Goal: Task Accomplishment & Management: Manage account settings

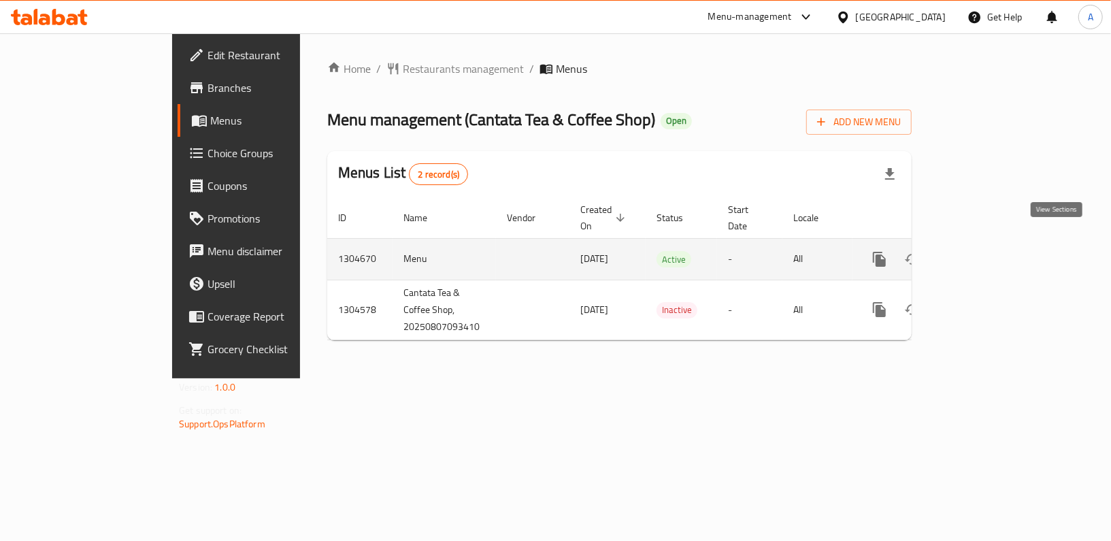
click at [986, 251] on icon "enhanced table" at bounding box center [978, 259] width 16 height 16
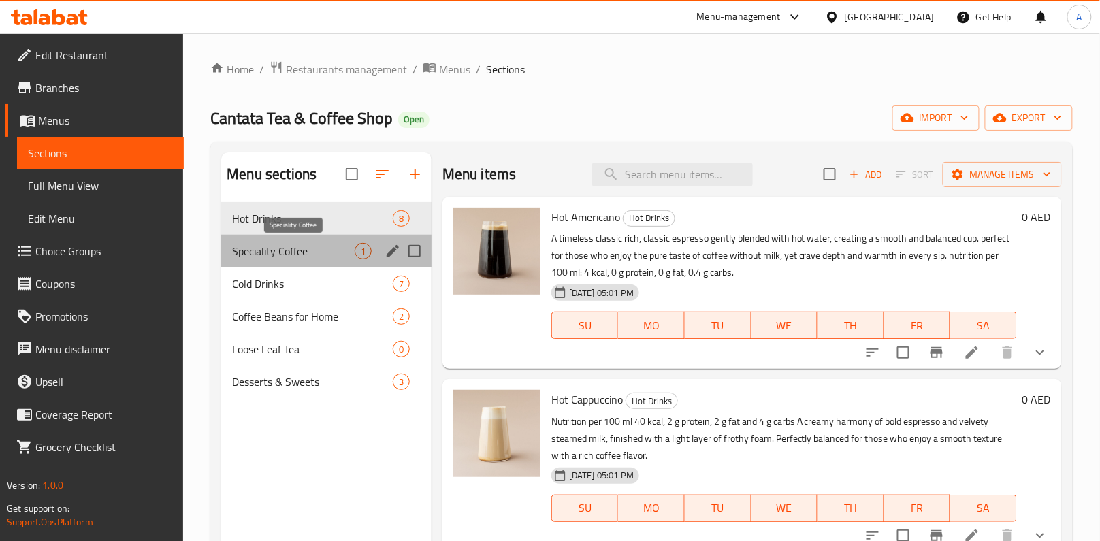
click at [310, 250] on span "Speciality Coffee" at bounding box center [293, 251] width 122 height 16
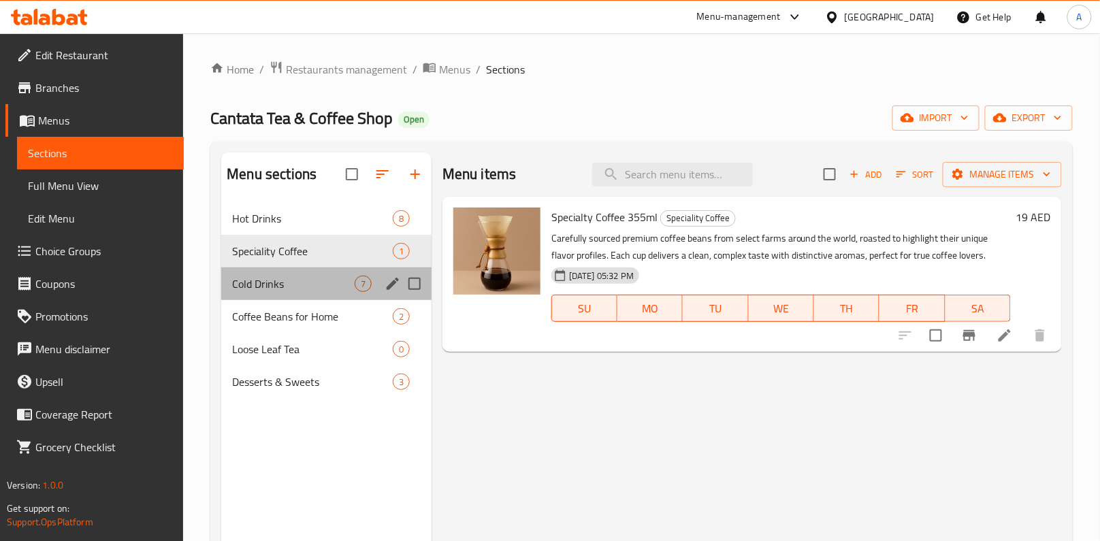
click at [311, 269] on div "Cold Drinks 7" at bounding box center [326, 283] width 210 height 33
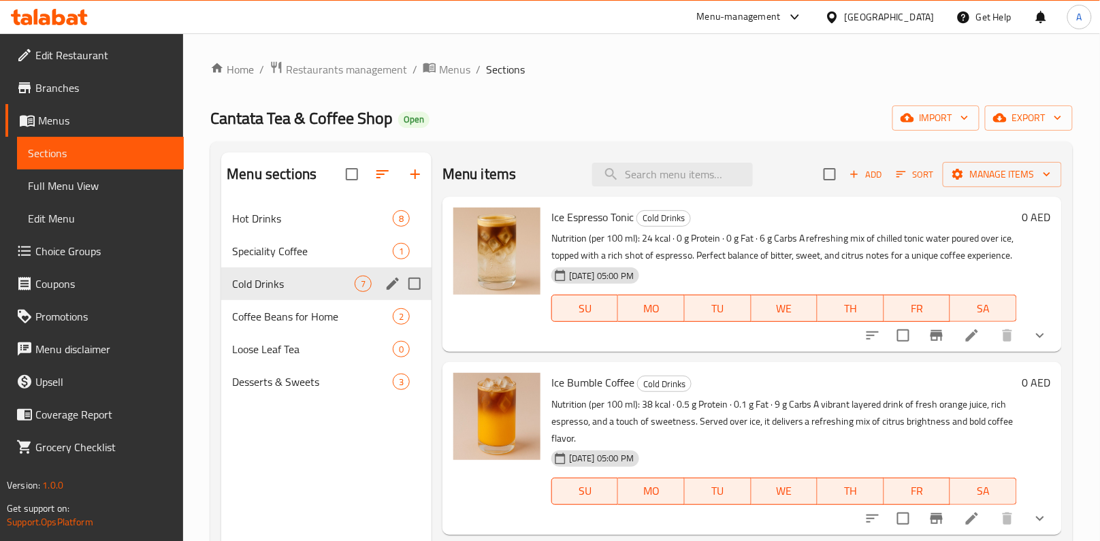
click at [307, 306] on div "Coffee Beans for Home 2" at bounding box center [326, 316] width 210 height 33
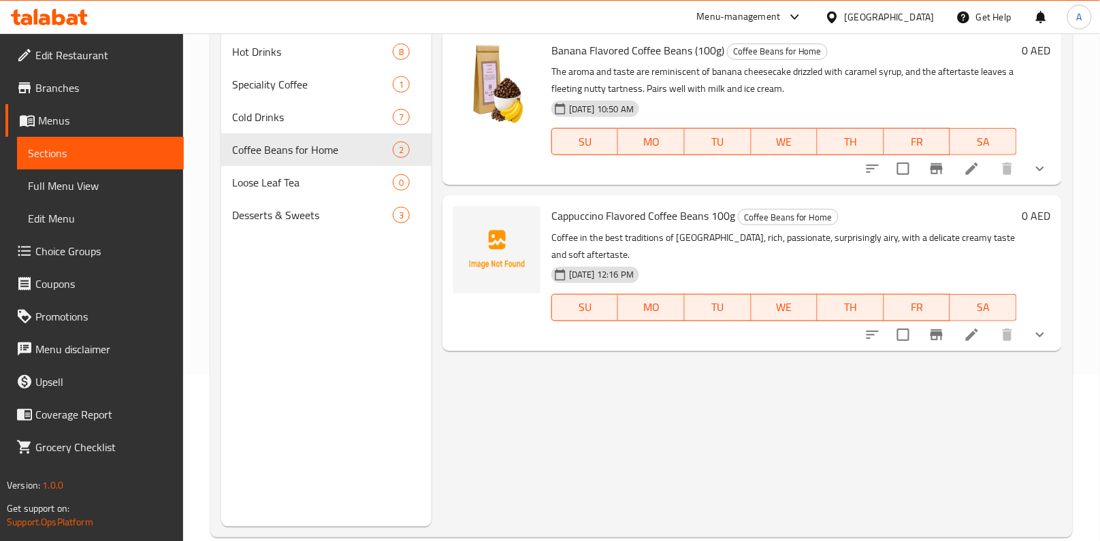
scroll to position [190, 0]
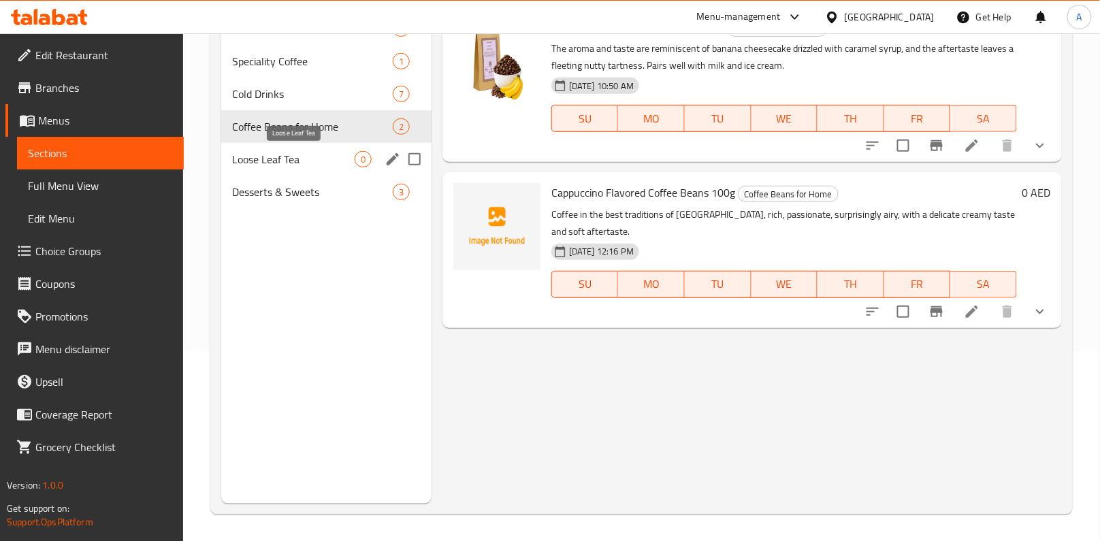
click at [325, 161] on span "Loose Leaf Tea" at bounding box center [293, 159] width 122 height 16
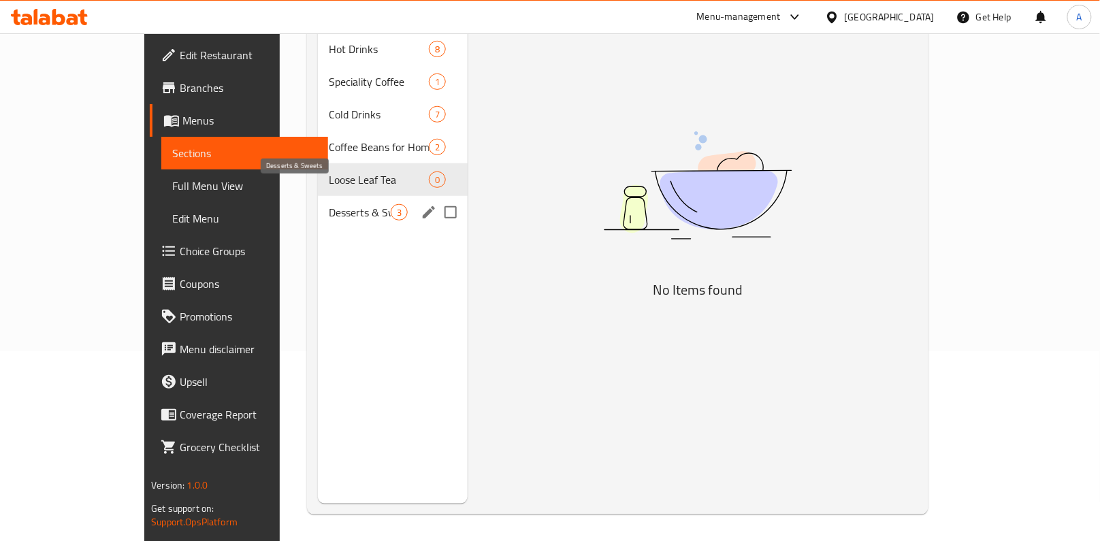
click at [329, 204] on span "Desserts & Sweets" at bounding box center [360, 212] width 62 height 16
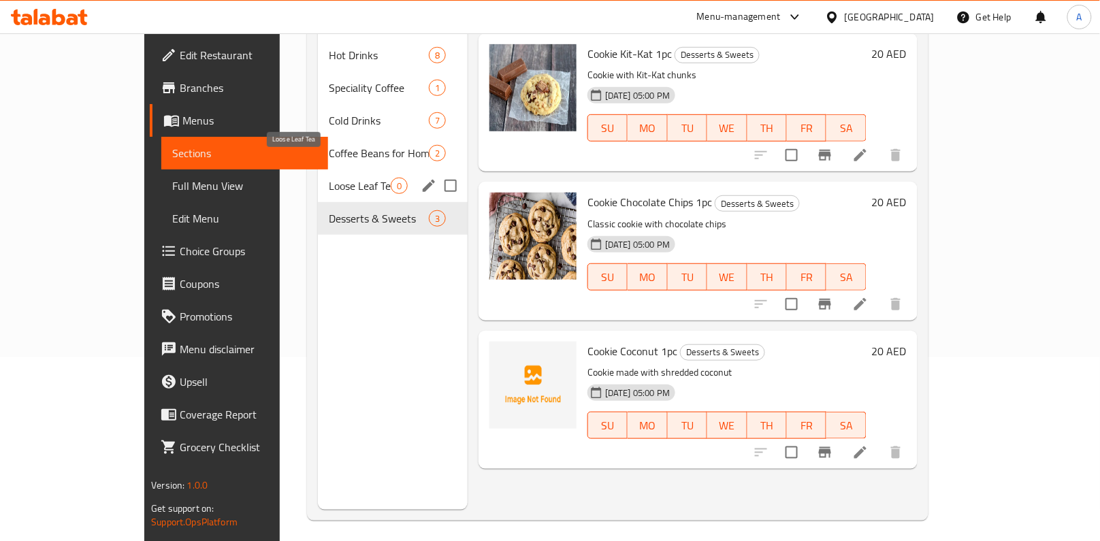
scroll to position [83, 0]
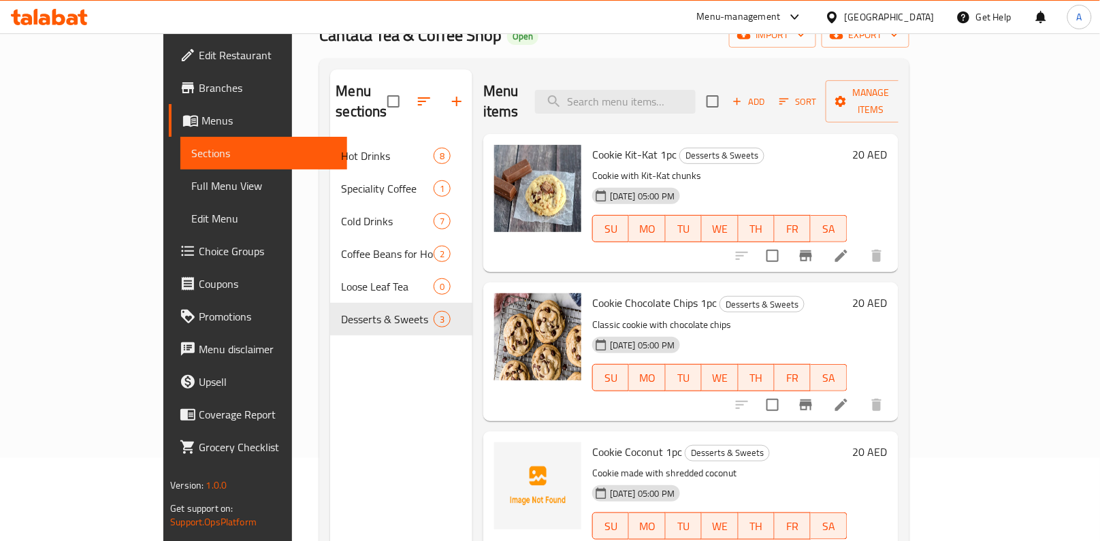
click at [611, 442] on span "Cookie Coconut 1pc" at bounding box center [637, 452] width 90 height 20
copy h6 "Cookie Coconut 1pc"
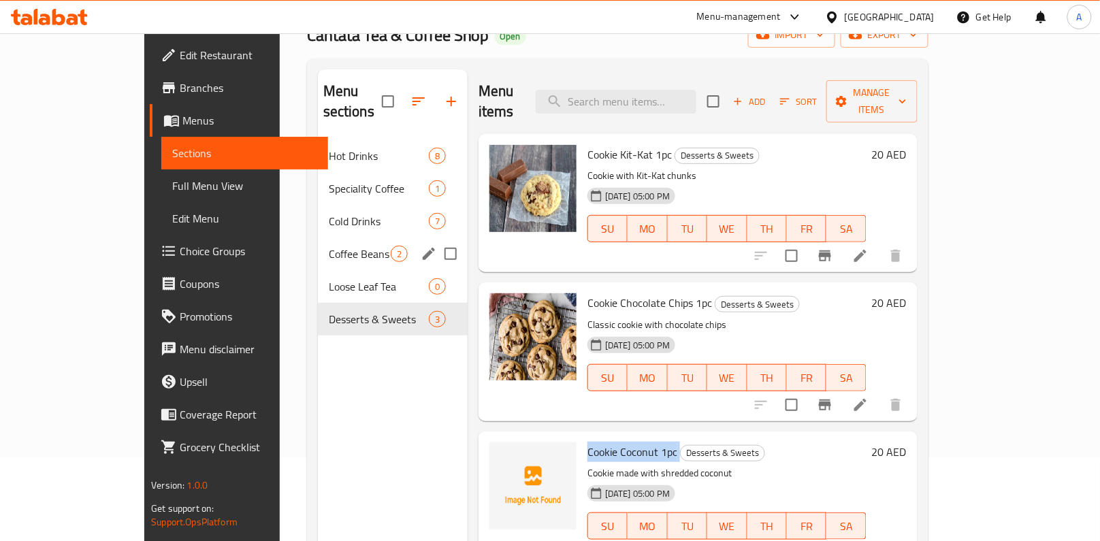
click at [329, 278] on span "Loose Leaf Tea" at bounding box center [379, 286] width 100 height 16
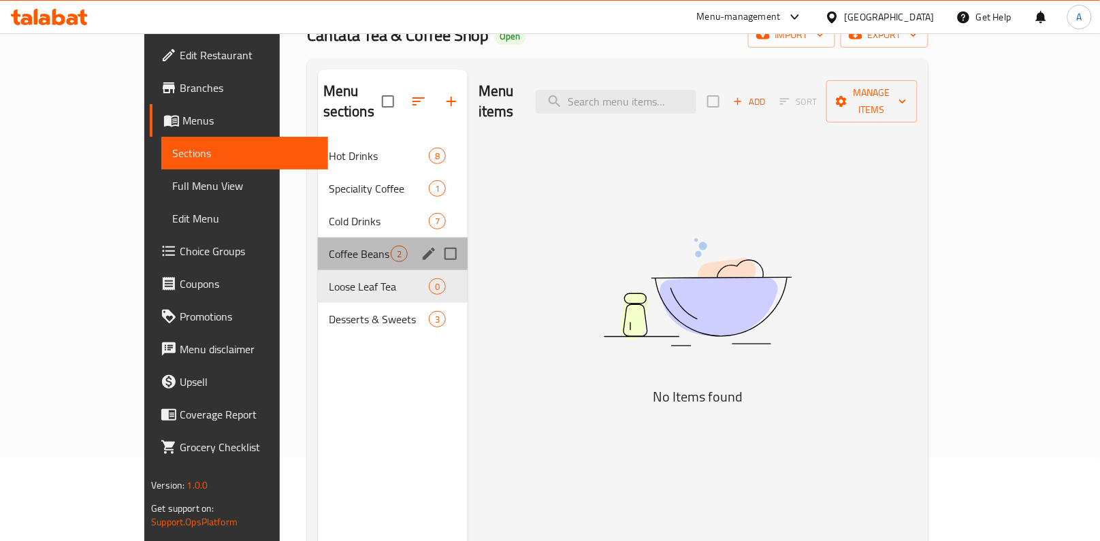
click at [318, 242] on div "Coffee Beans for Home 2" at bounding box center [393, 253] width 150 height 33
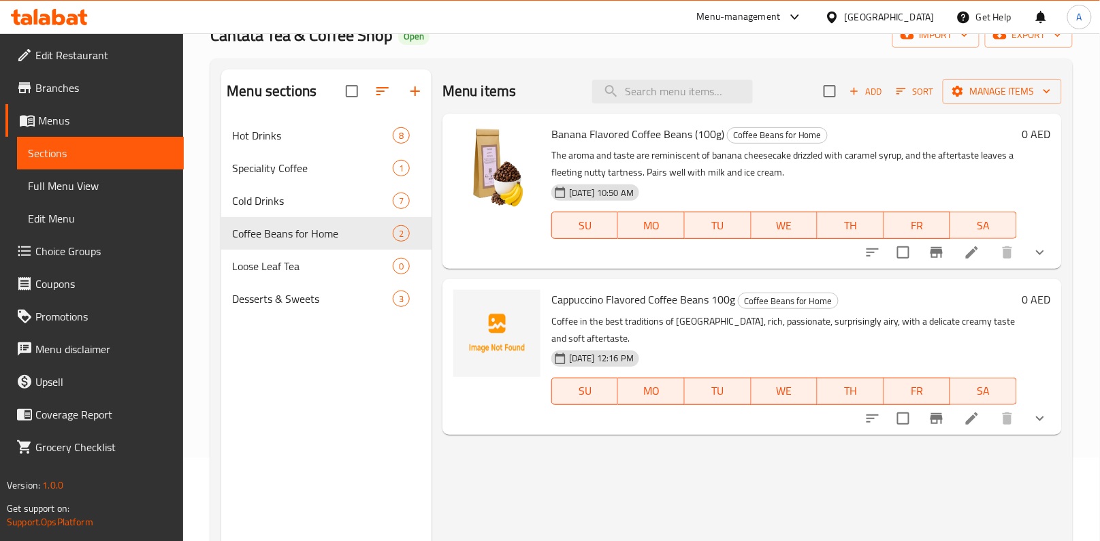
click at [612, 299] on span "Cappuccino Flavored Coffee Beans 100g" at bounding box center [643, 299] width 184 height 20
copy h6 "Cappuccino Flavored Coffee Beans 100g"
click at [378, 415] on div "Menu sections Hot Drinks 8 Speciality Coffee 1 Cold Drinks 7 Coffee Beans for H…" at bounding box center [326, 339] width 210 height 541
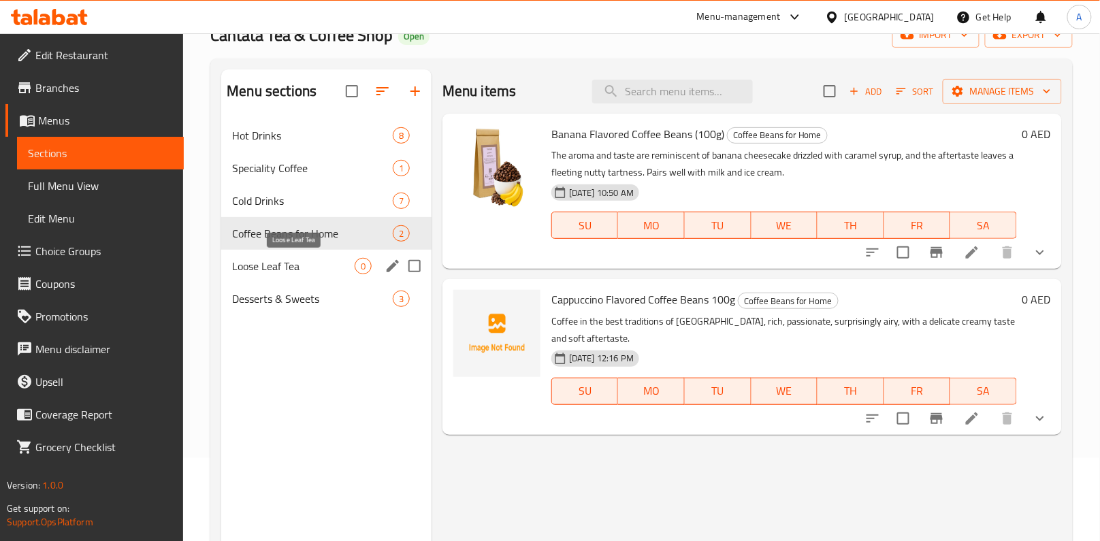
click at [290, 261] on span "Loose Leaf Tea" at bounding box center [293, 266] width 122 height 16
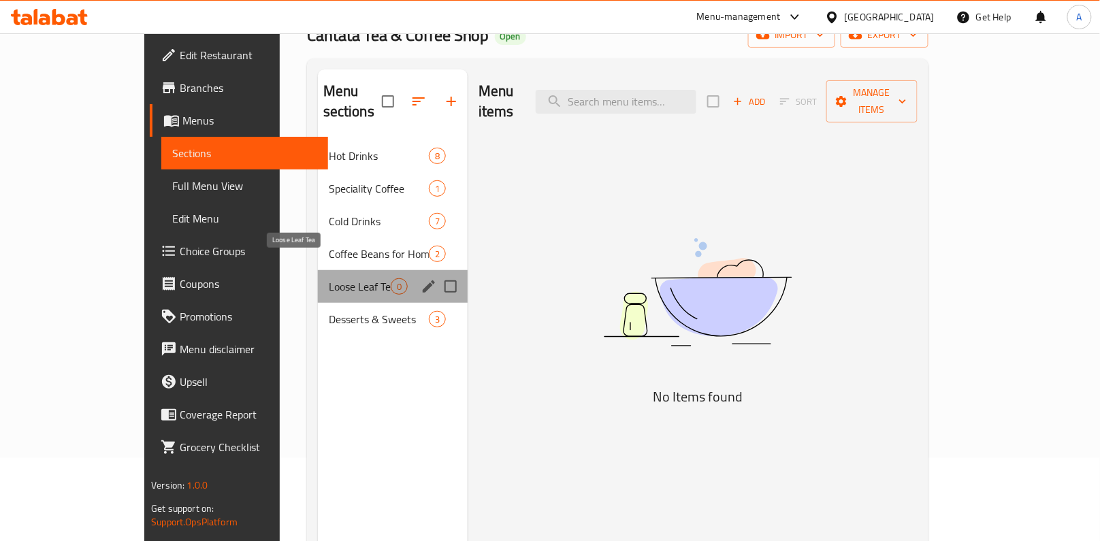
drag, startPoint x: 301, startPoint y: 265, endPoint x: 243, endPoint y: 265, distance: 57.8
click at [329, 278] on span "Loose Leaf Tea" at bounding box center [360, 286] width 62 height 16
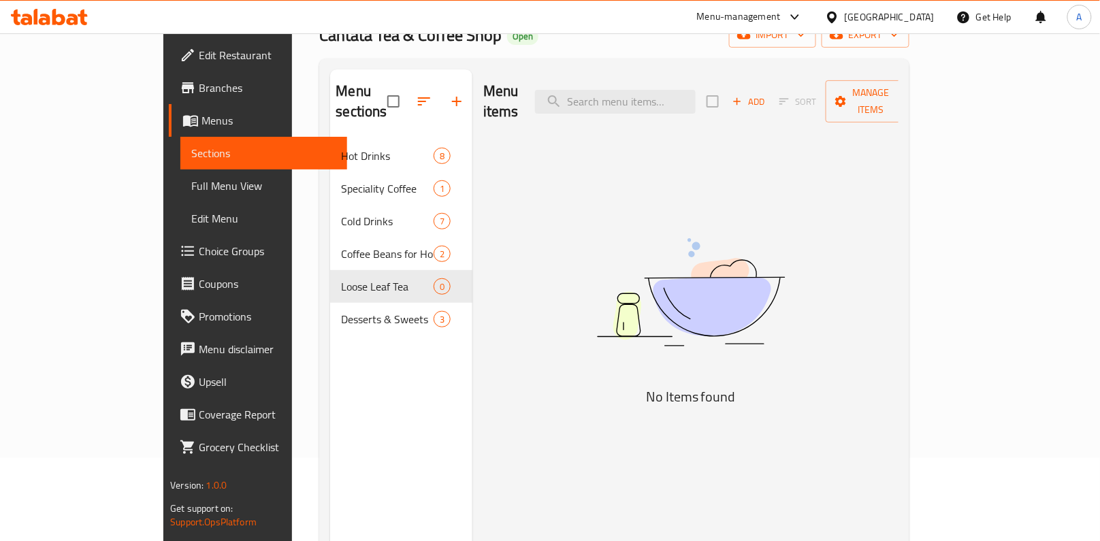
click at [330, 379] on div "Menu sections Hot Drinks 8 Speciality Coffee 1 Cold Drinks 7 Coffee Beans for H…" at bounding box center [401, 339] width 142 height 541
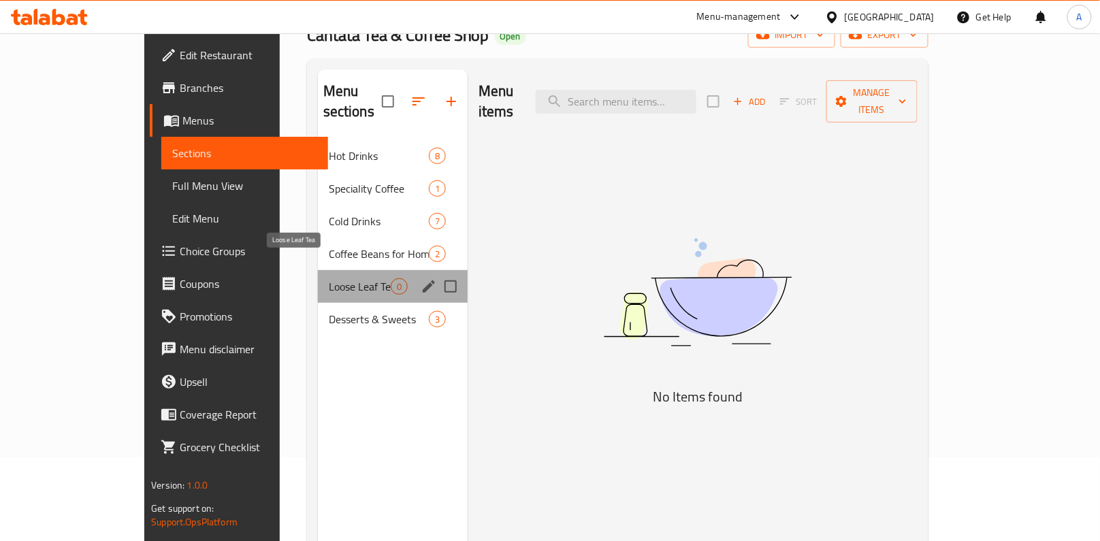
drag, startPoint x: 234, startPoint y: 266, endPoint x: 286, endPoint y: 268, distance: 51.8
click at [329, 278] on span "Loose Leaf Tea" at bounding box center [360, 286] width 62 height 16
